Goal: Submit feedback/report problem

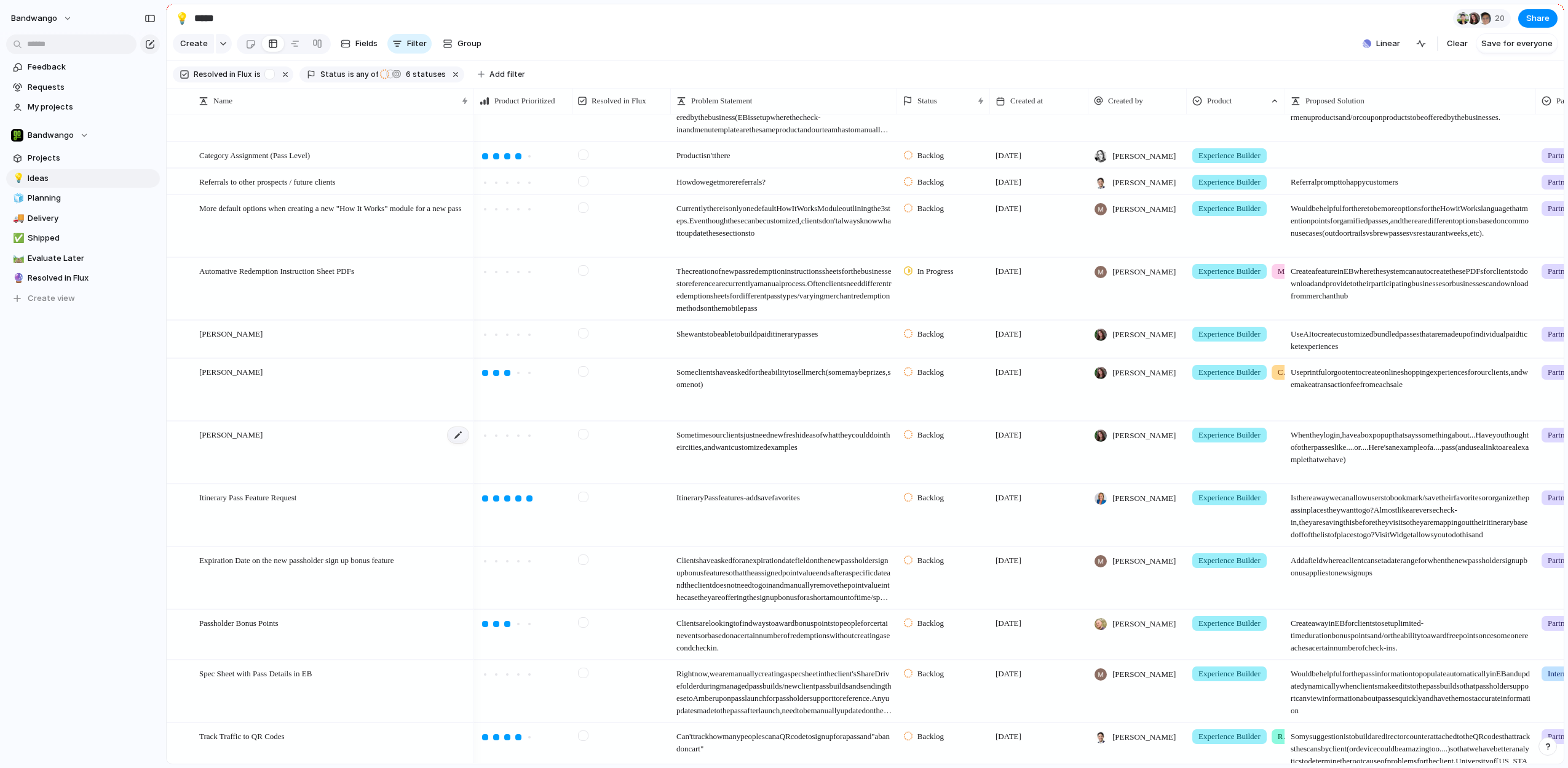
scroll to position [801, 0]
